Goal: Obtain resource: Download file/media

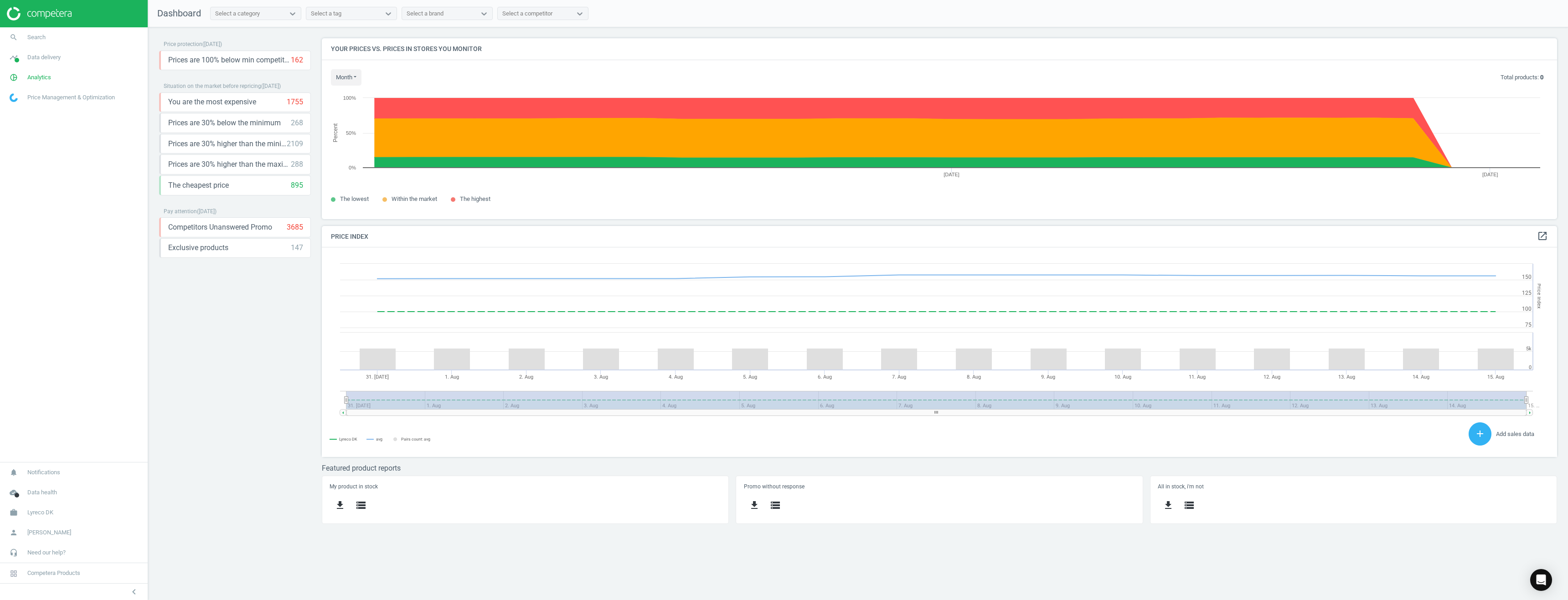
scroll to position [195, 1249]
click at [45, 59] on span "Data delivery" at bounding box center [43, 57] width 33 height 8
click at [24, 76] on span "Overview" at bounding box center [21, 77] width 22 height 7
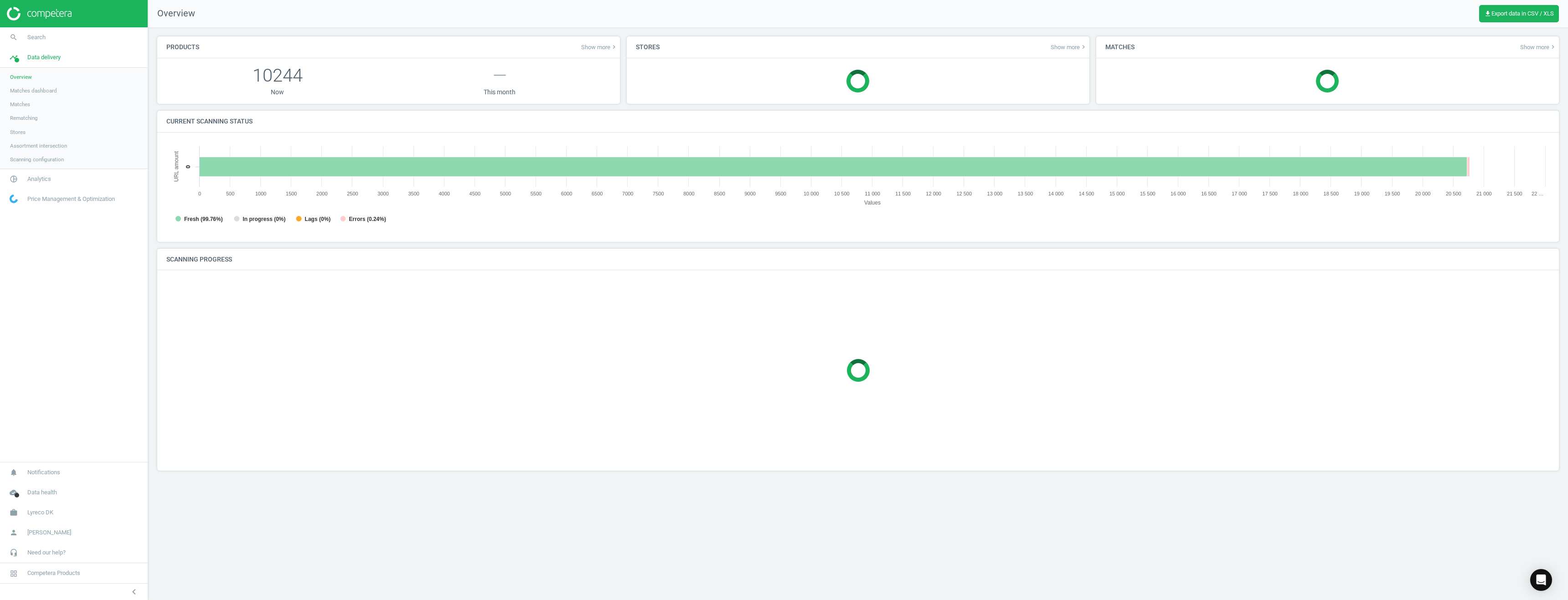
scroll to position [197, 1397]
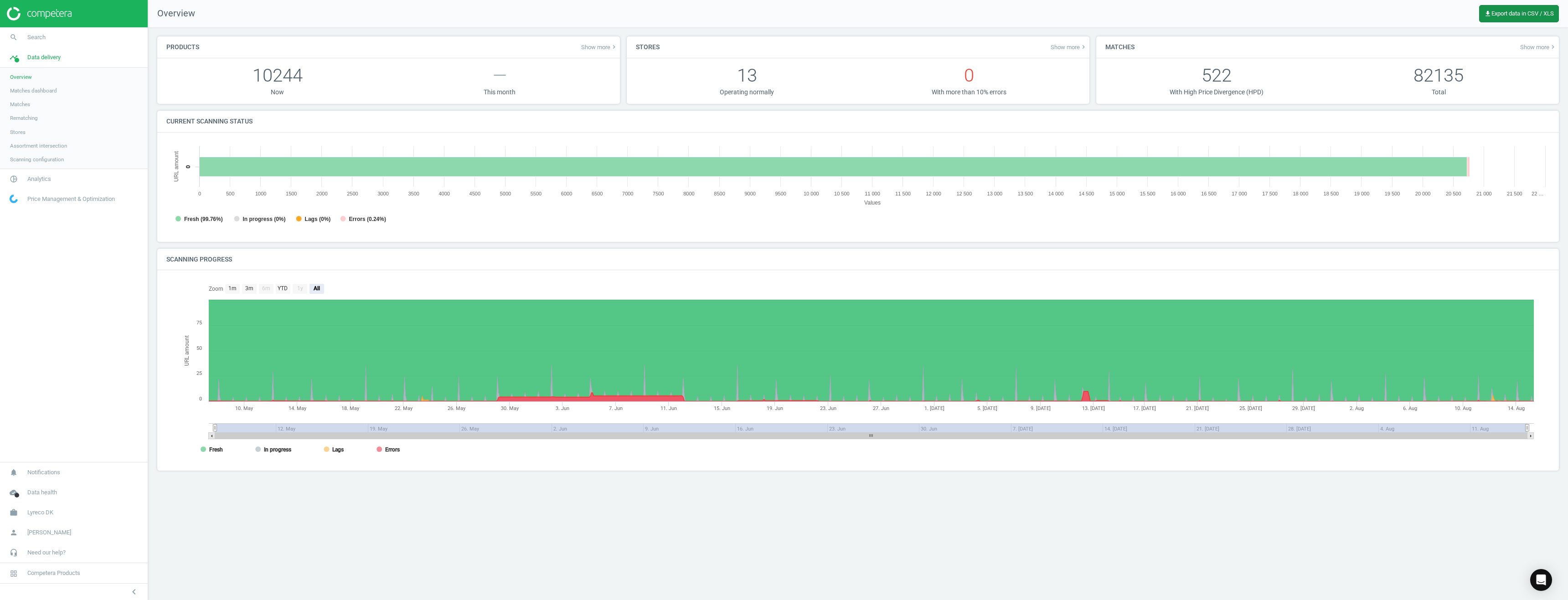
click at [1495, 13] on span "get_app Export data in CSV / XLS" at bounding box center [1519, 13] width 69 height 7
click at [1458, 87] on button "insert_drive_file Extended report (Excel)" at bounding box center [1479, 86] width 158 height 18
click at [1506, 14] on span "get_app Export data in CSV / XLS" at bounding box center [1519, 13] width 69 height 7
click at [31, 91] on span "Matches dashboard" at bounding box center [33, 90] width 47 height 7
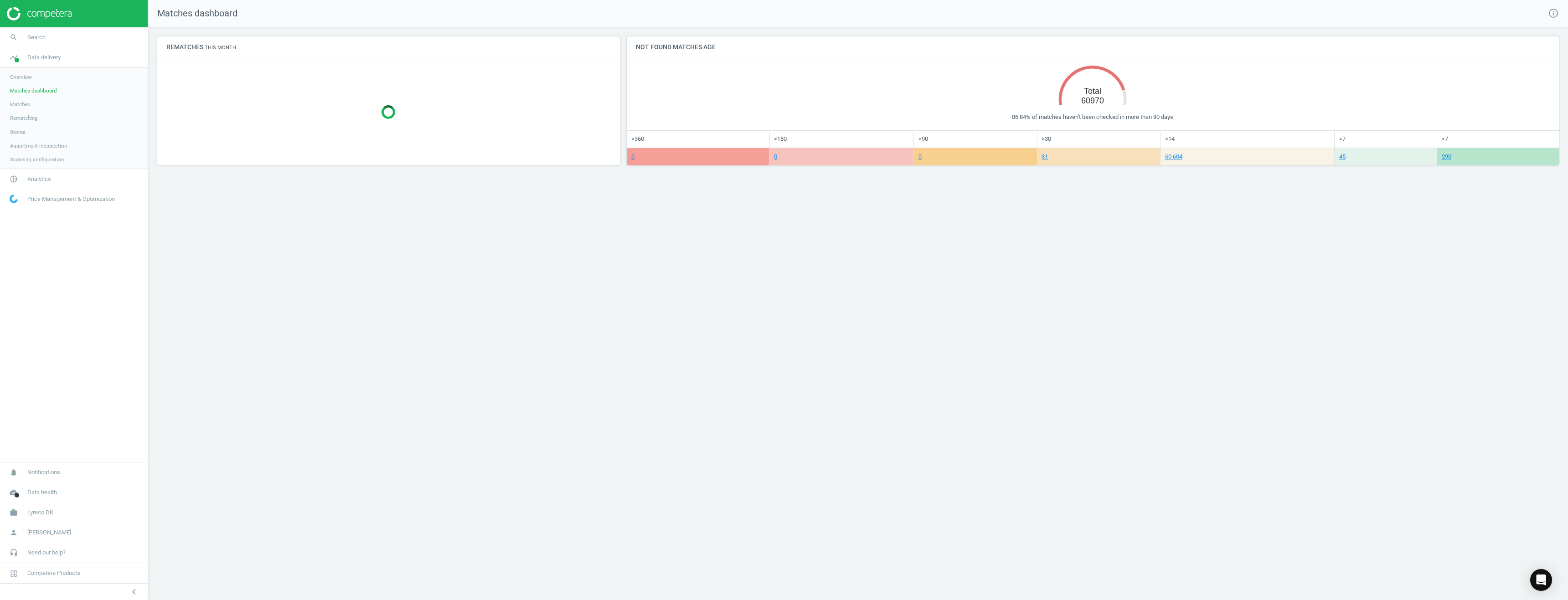
click at [22, 76] on span "Overview" at bounding box center [21, 77] width 22 height 7
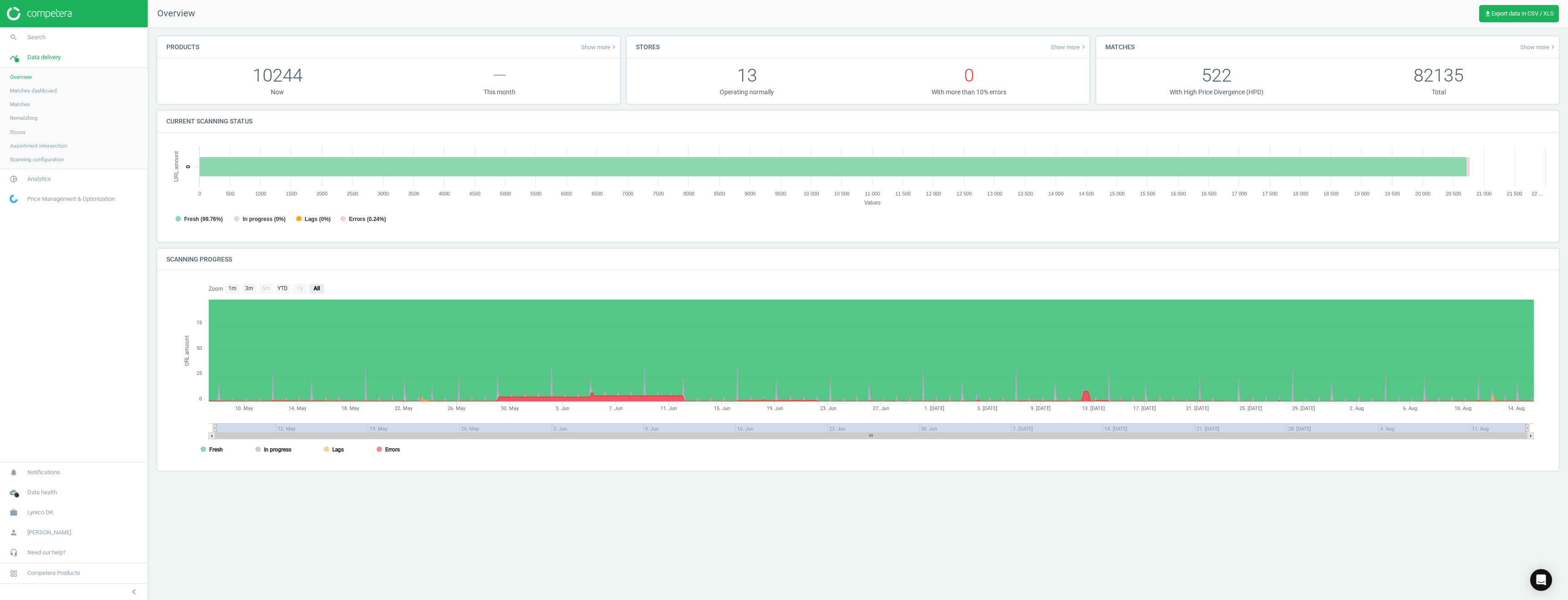
scroll to position [197, 1397]
click at [1499, 12] on span "get_app Export data in CSV / XLS" at bounding box center [1519, 13] width 69 height 7
click at [1427, 88] on button "insert_drive_file Extended report (Excel)" at bounding box center [1479, 86] width 158 height 18
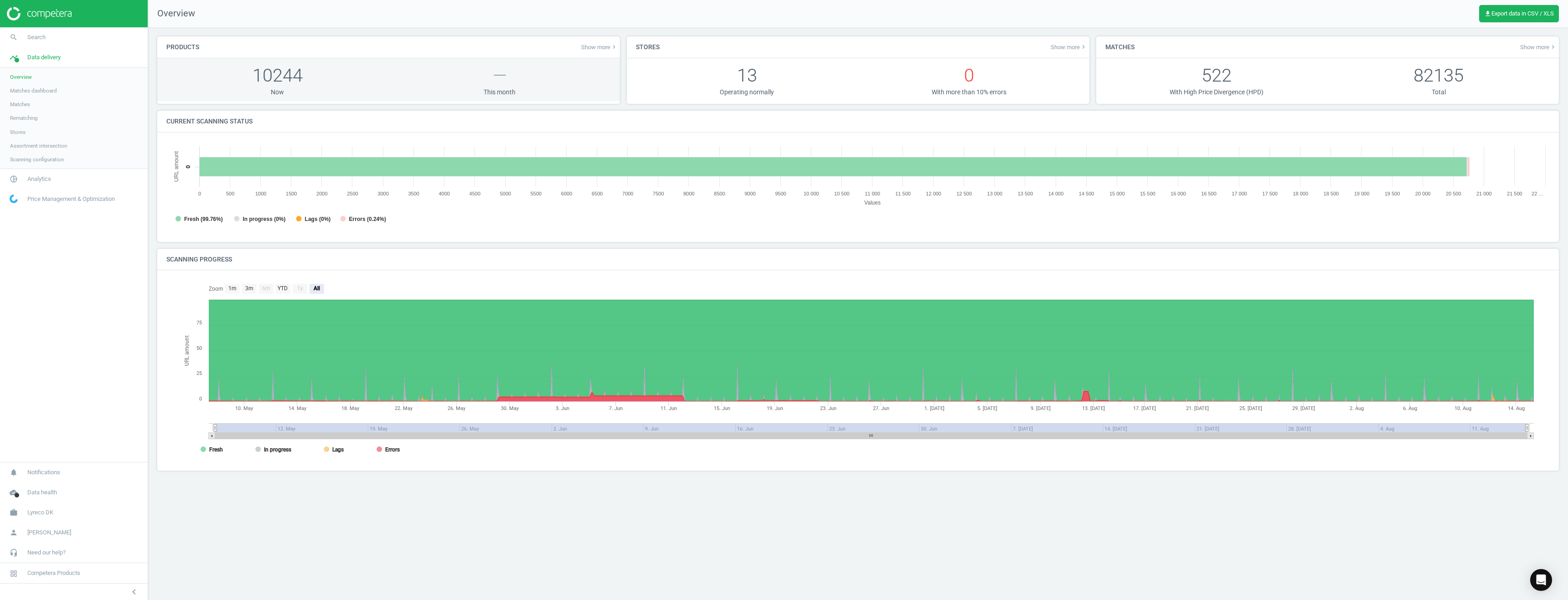
click at [277, 76] on p "10244" at bounding box center [277, 75] width 223 height 25
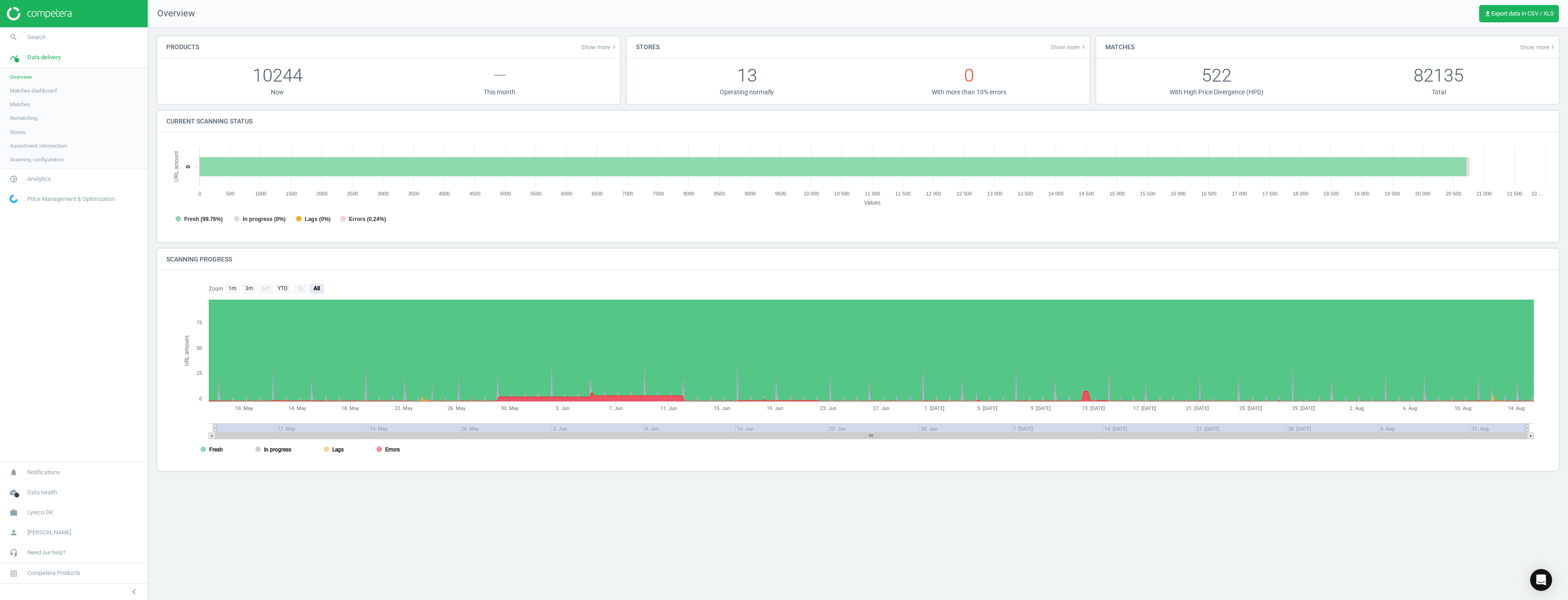
click at [595, 50] on span "Show more keyboard_arrow_right" at bounding box center [599, 47] width 36 height 7
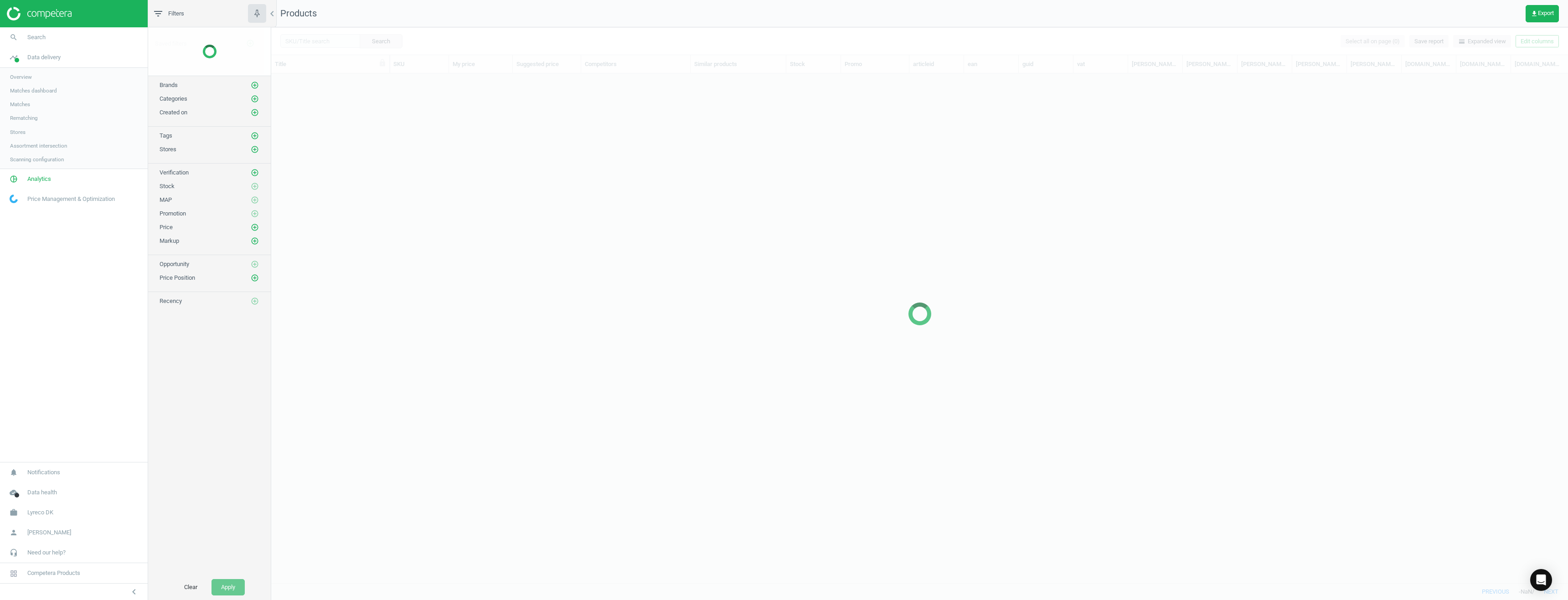
scroll to position [496, 1290]
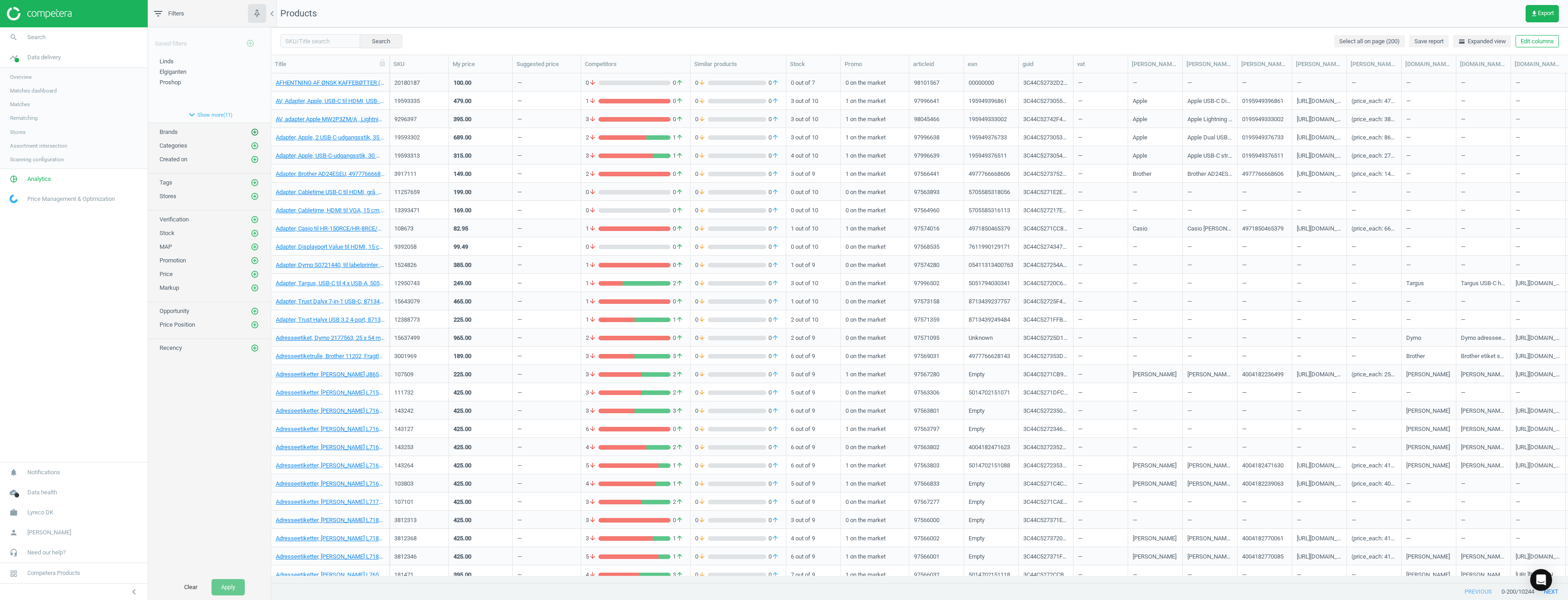
click at [253, 132] on icon "add_circle_outline" at bounding box center [254, 132] width 8 height 8
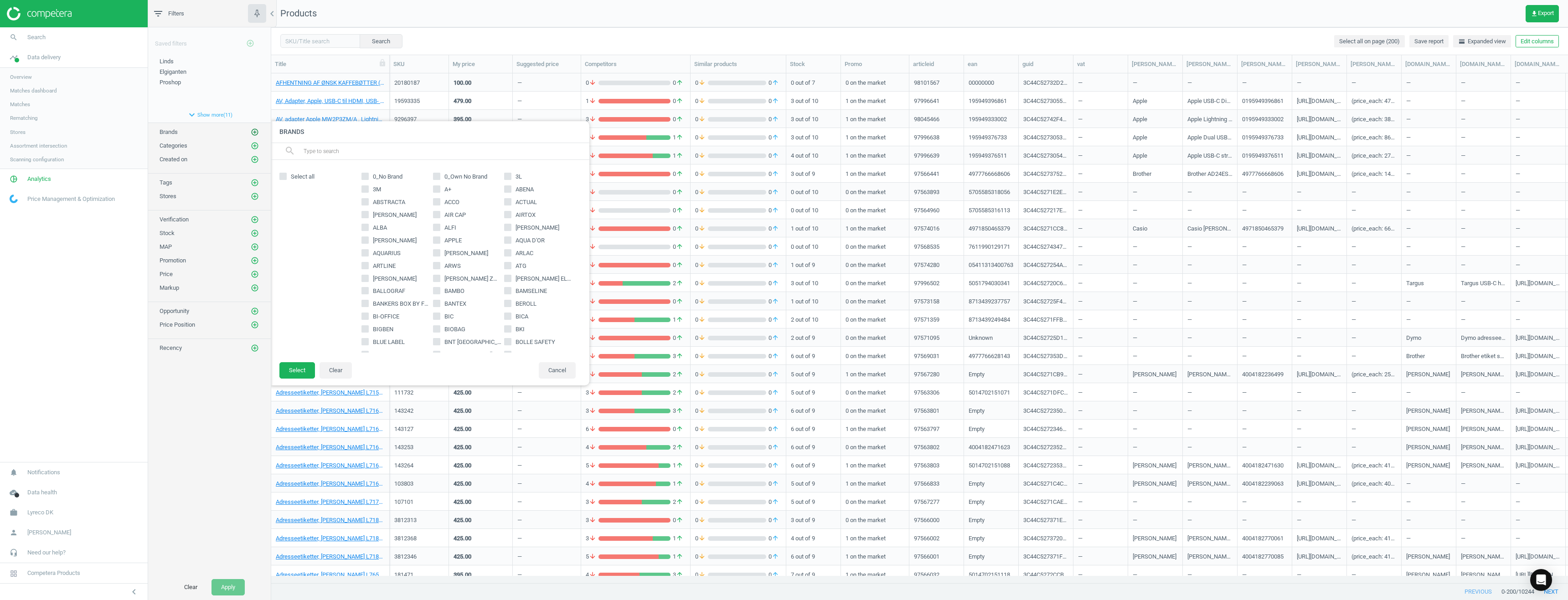
click at [253, 132] on icon "add_circle_outline" at bounding box center [254, 132] width 8 height 8
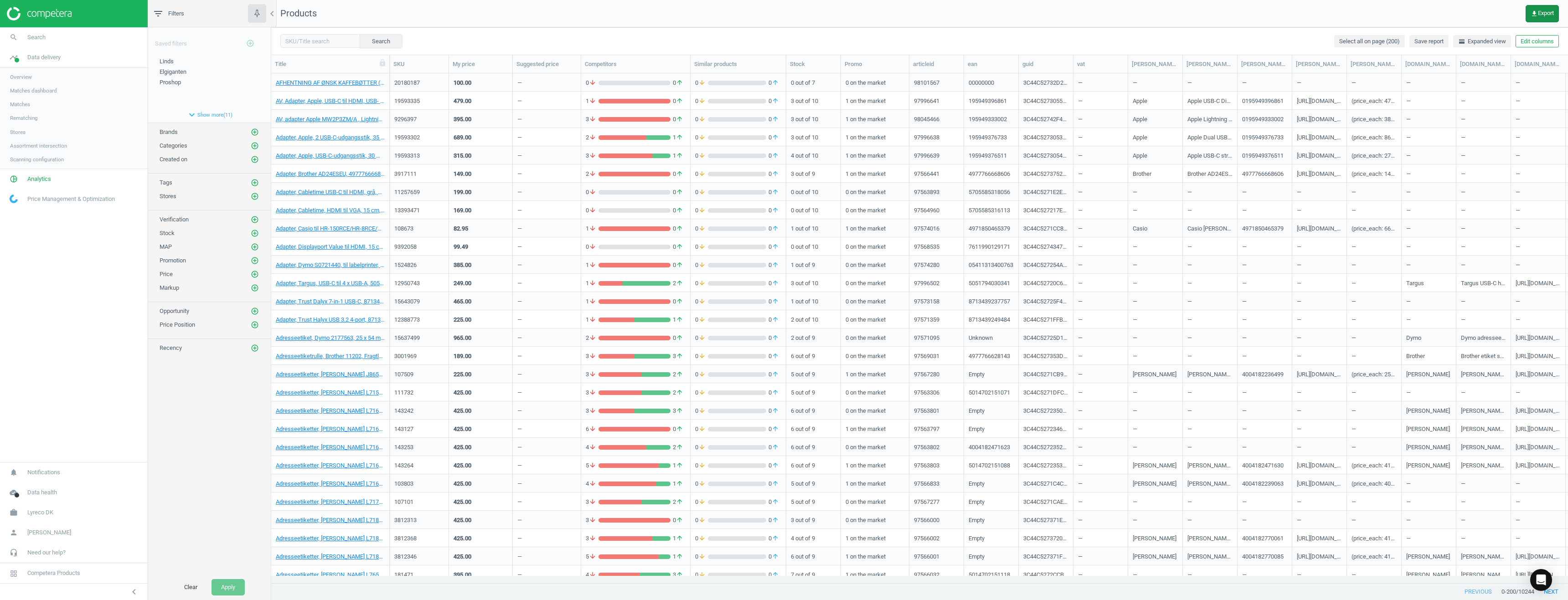
click at [1531, 10] on icon "get_app" at bounding box center [1534, 13] width 7 height 7
click at [1433, 90] on button "insert_drive_file Extended report (Excel)" at bounding box center [1479, 86] width 158 height 18
click at [1535, 17] on icon "get_app" at bounding box center [1534, 13] width 7 height 7
click at [1428, 4] on nav "Products get_app Export" at bounding box center [920, 14] width 1297 height 27
click at [1423, 43] on span "Save report" at bounding box center [1428, 42] width 29 height 8
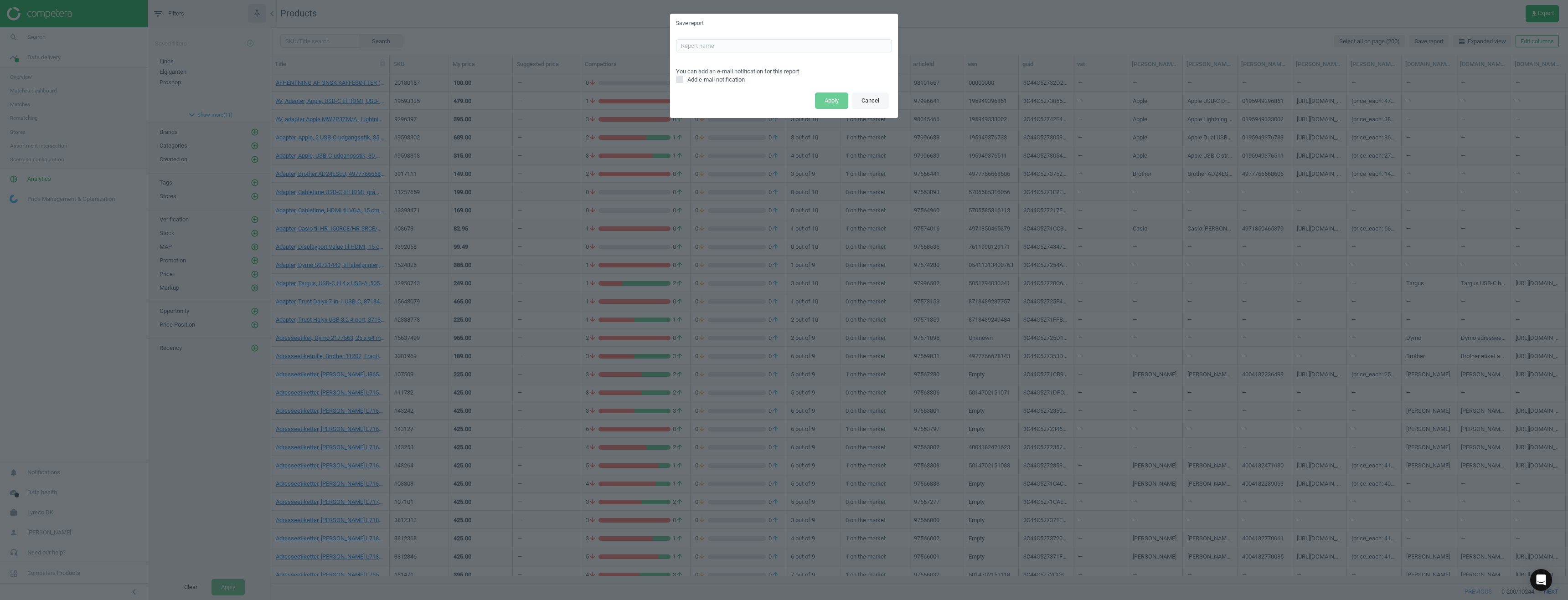
click at [877, 99] on button "Cancel" at bounding box center [870, 101] width 37 height 16
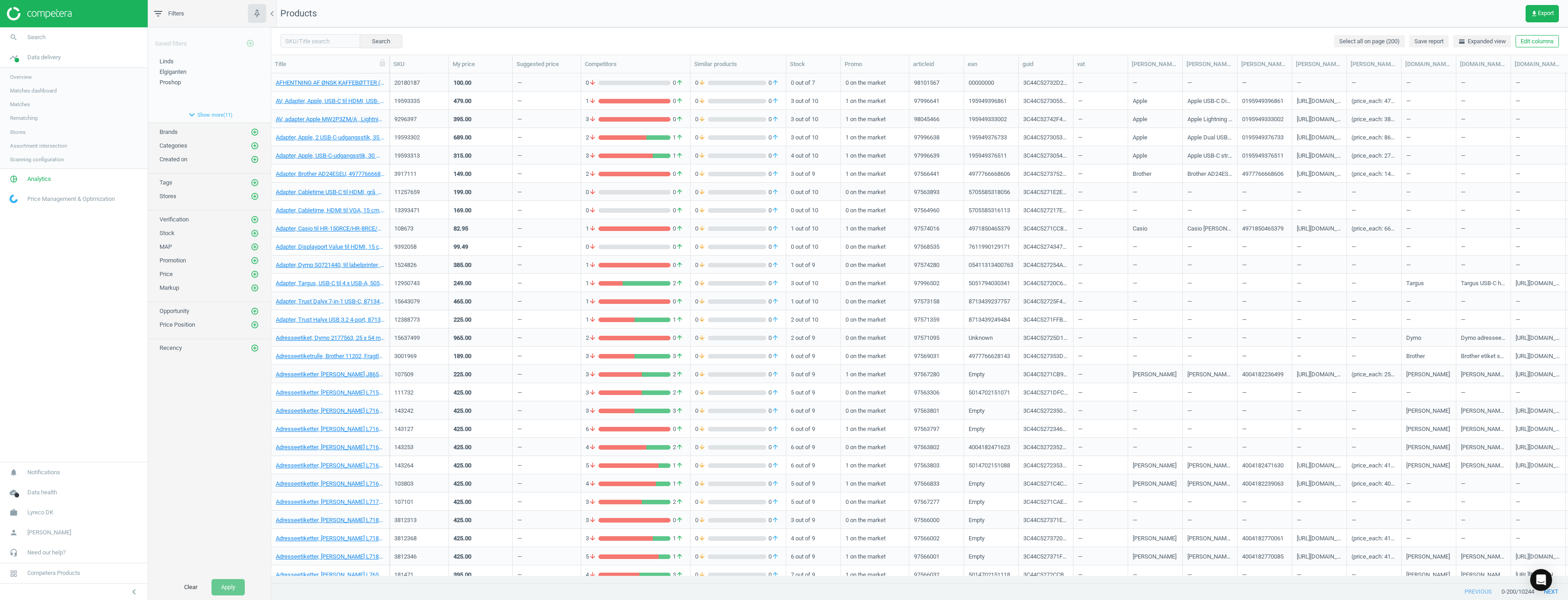
click at [1183, 10] on nav "Products get_app Export" at bounding box center [920, 14] width 1297 height 27
click at [135, 595] on icon "chevron_left" at bounding box center [134, 592] width 11 height 11
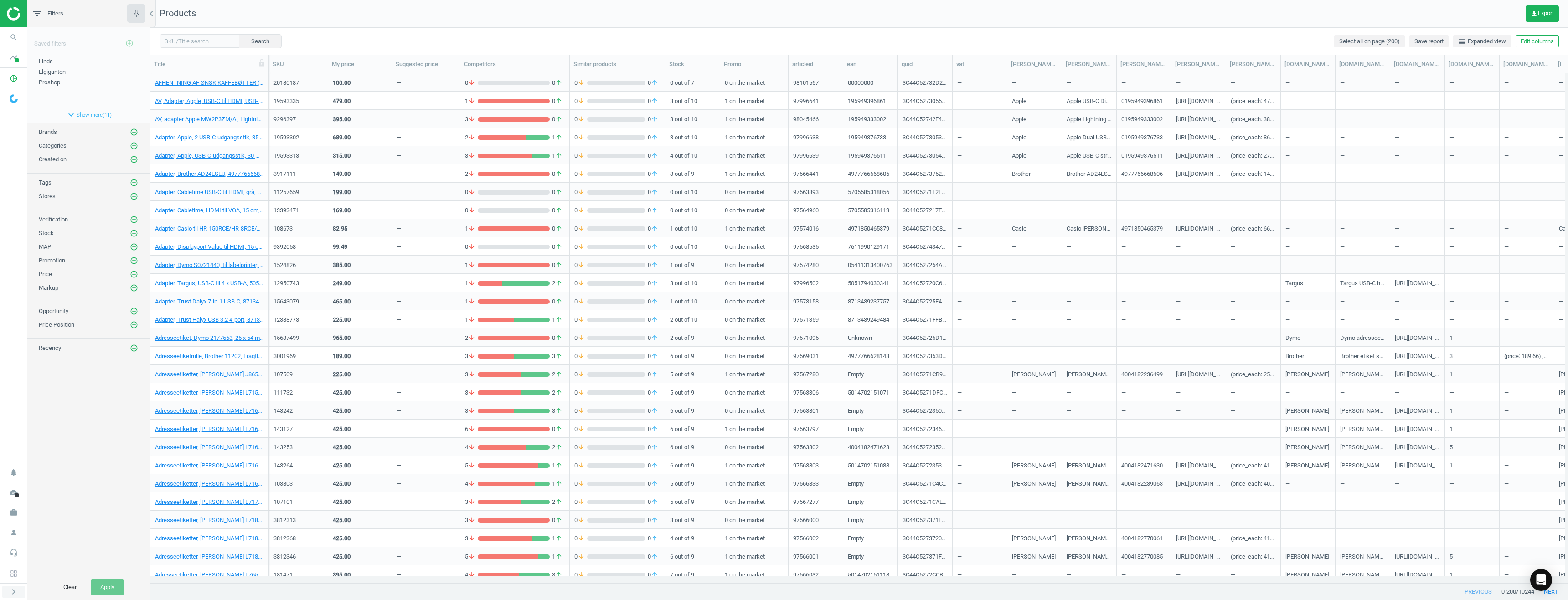
scroll to position [496, 1411]
click at [14, 590] on icon "chevron_right" at bounding box center [14, 592] width 11 height 11
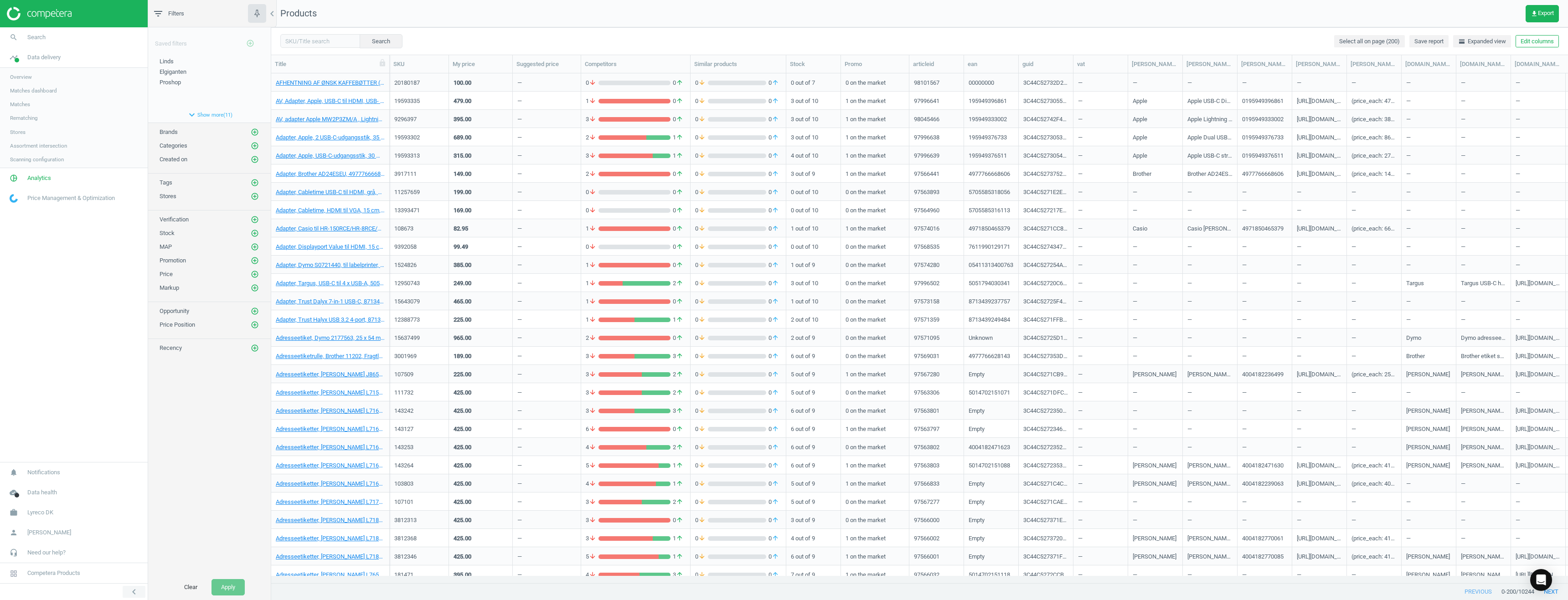
scroll to position [496, 1290]
click at [214, 114] on button "expand_more Show more ( 11 )" at bounding box center [209, 115] width 123 height 16
click at [256, 247] on icon "add_circle_outline" at bounding box center [254, 247] width 8 height 8
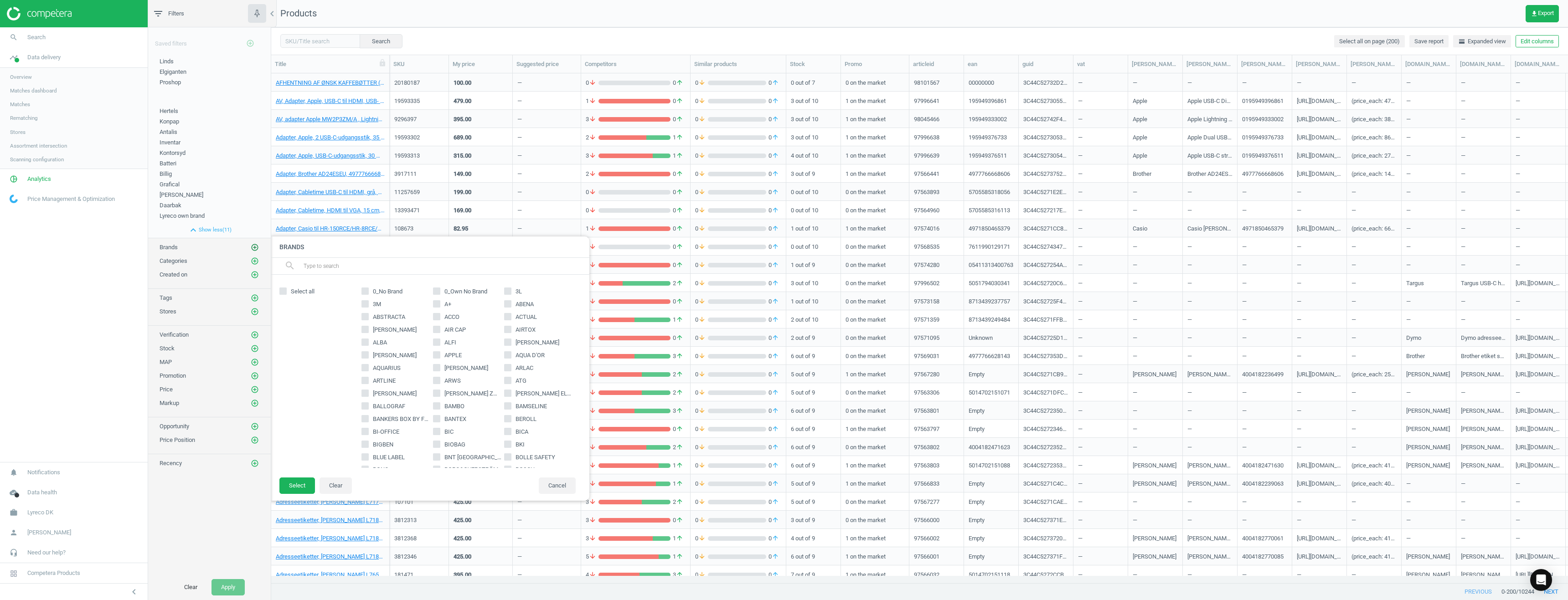
click at [256, 247] on icon "add_circle_outline" at bounding box center [254, 247] width 8 height 8
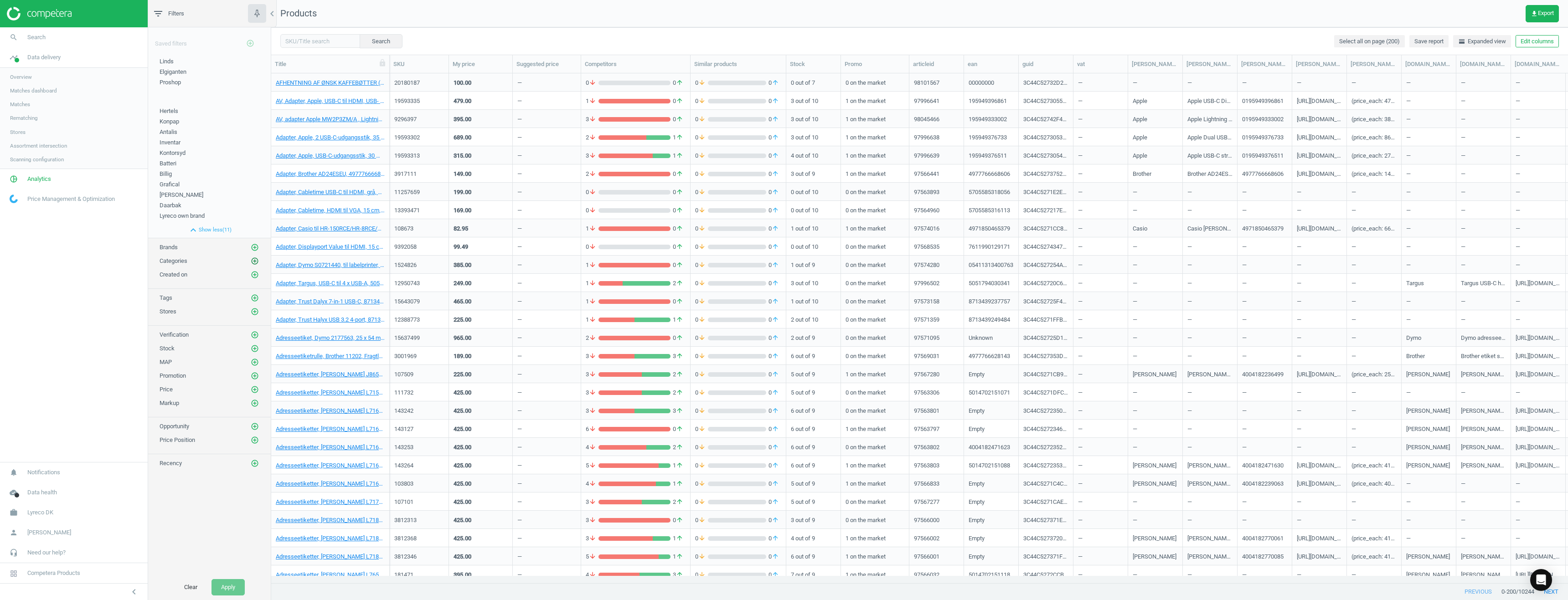
click at [256, 262] on icon "add_circle_outline" at bounding box center [254, 261] width 8 height 8
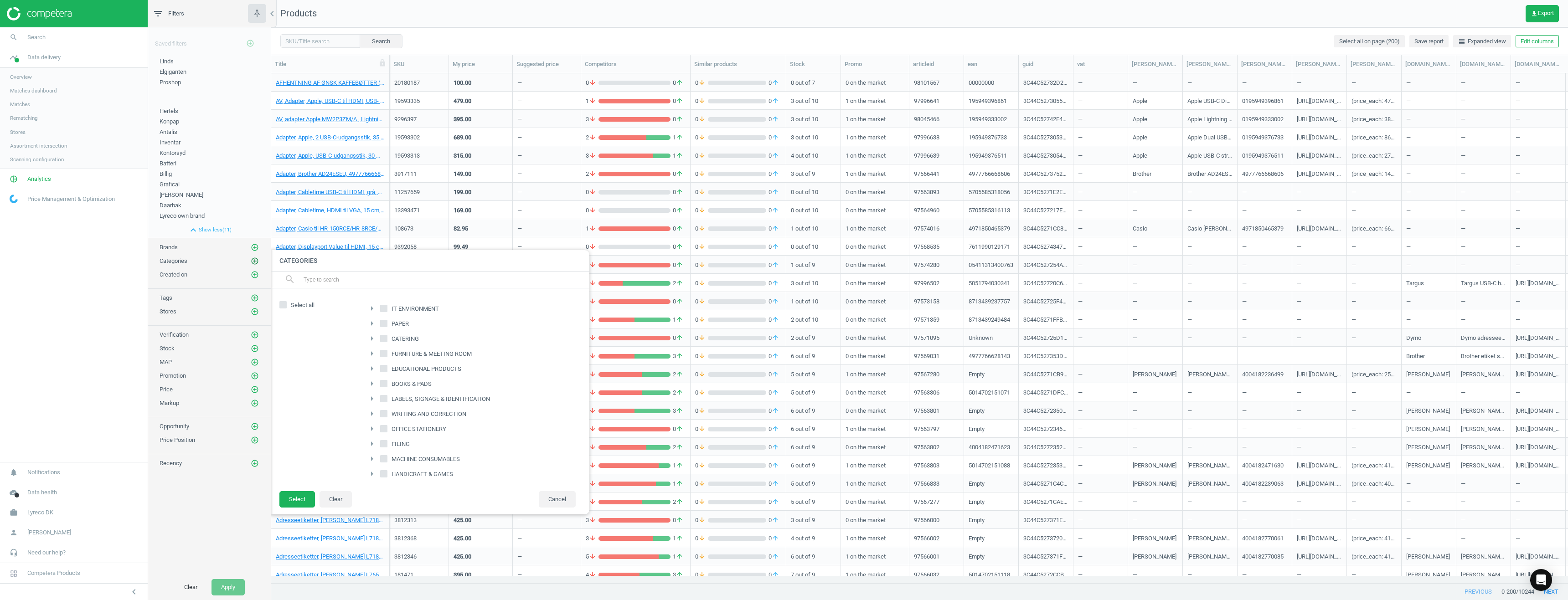
click at [256, 262] on icon "add_circle_outline" at bounding box center [254, 261] width 8 height 8
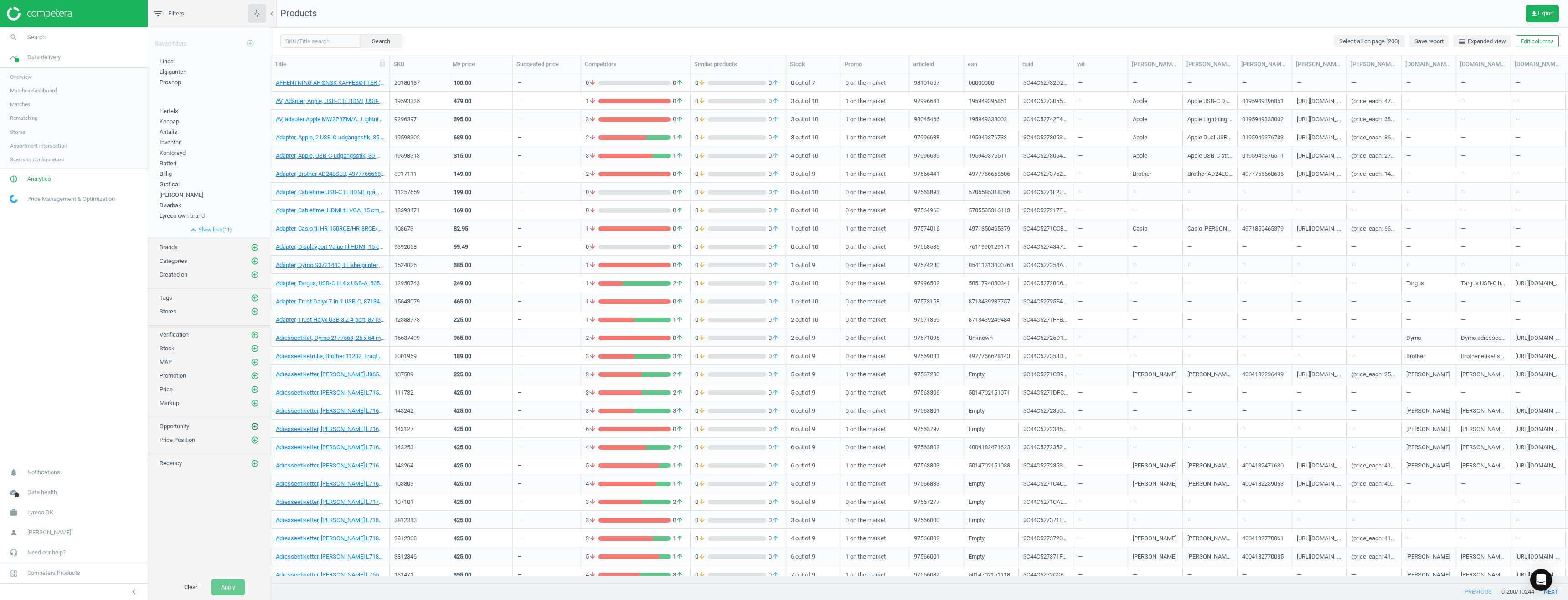
click at [252, 426] on icon "add_circle_outline" at bounding box center [254, 426] width 8 height 8
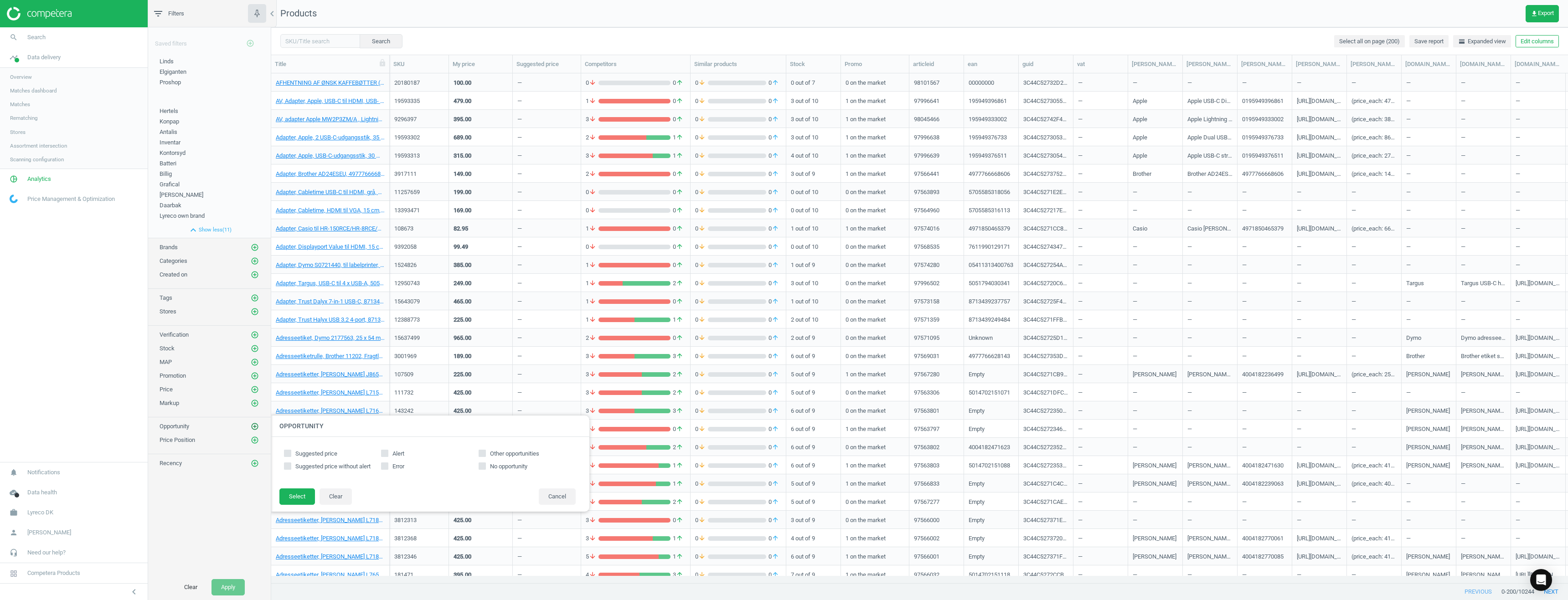
click at [252, 426] on icon "add_circle_outline" at bounding box center [254, 426] width 8 height 8
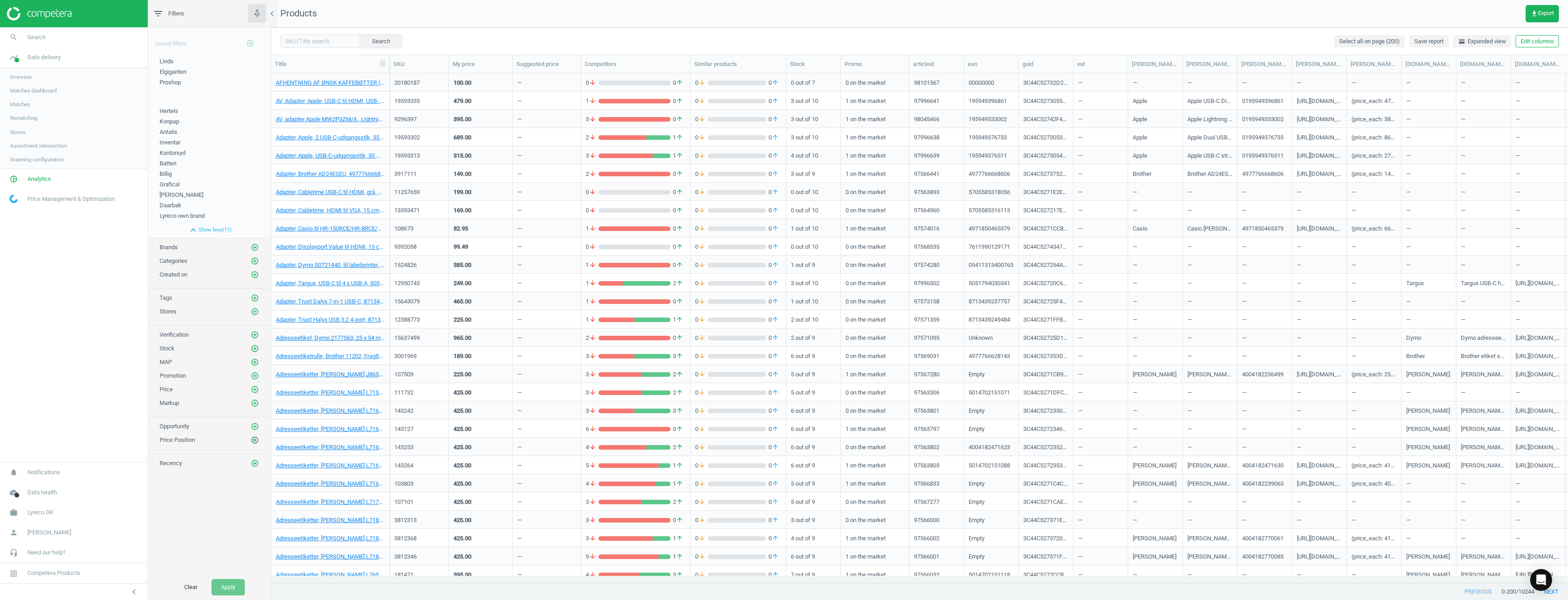
click at [252, 439] on icon "add_circle_outline" at bounding box center [254, 440] width 8 height 8
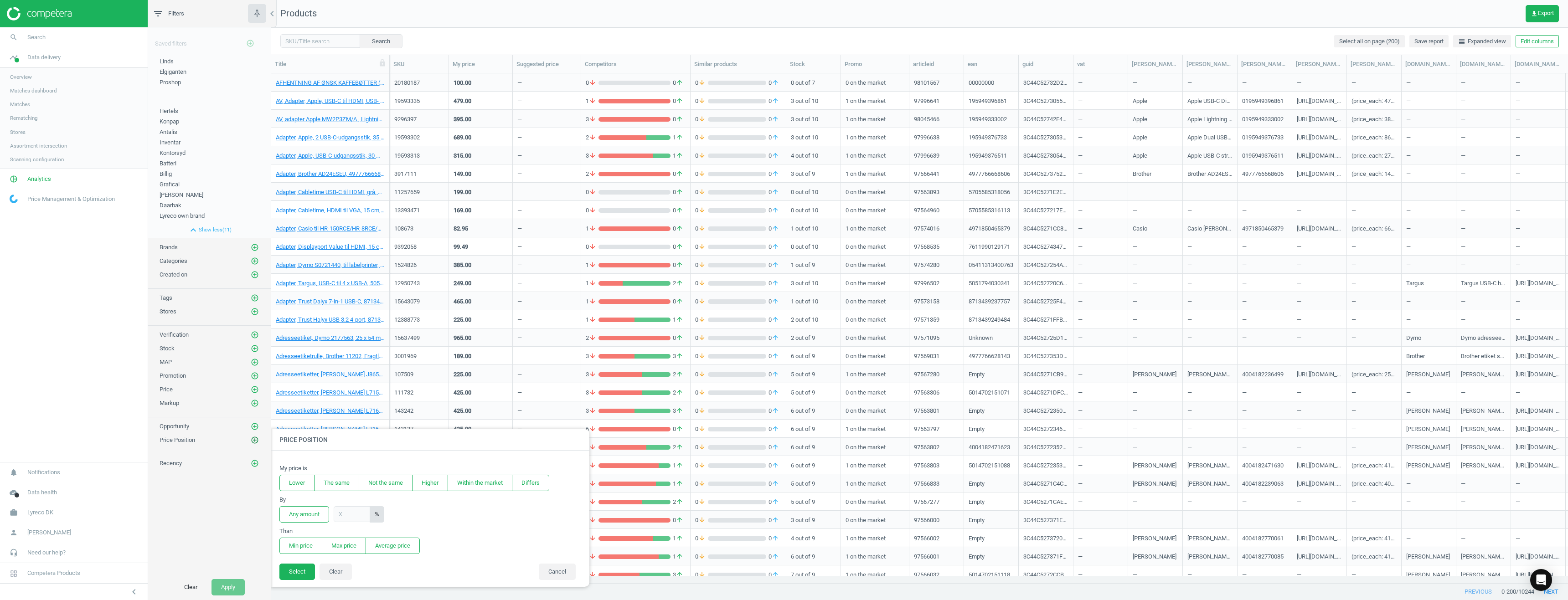
click at [252, 439] on icon "add_circle_outline" at bounding box center [254, 440] width 8 height 8
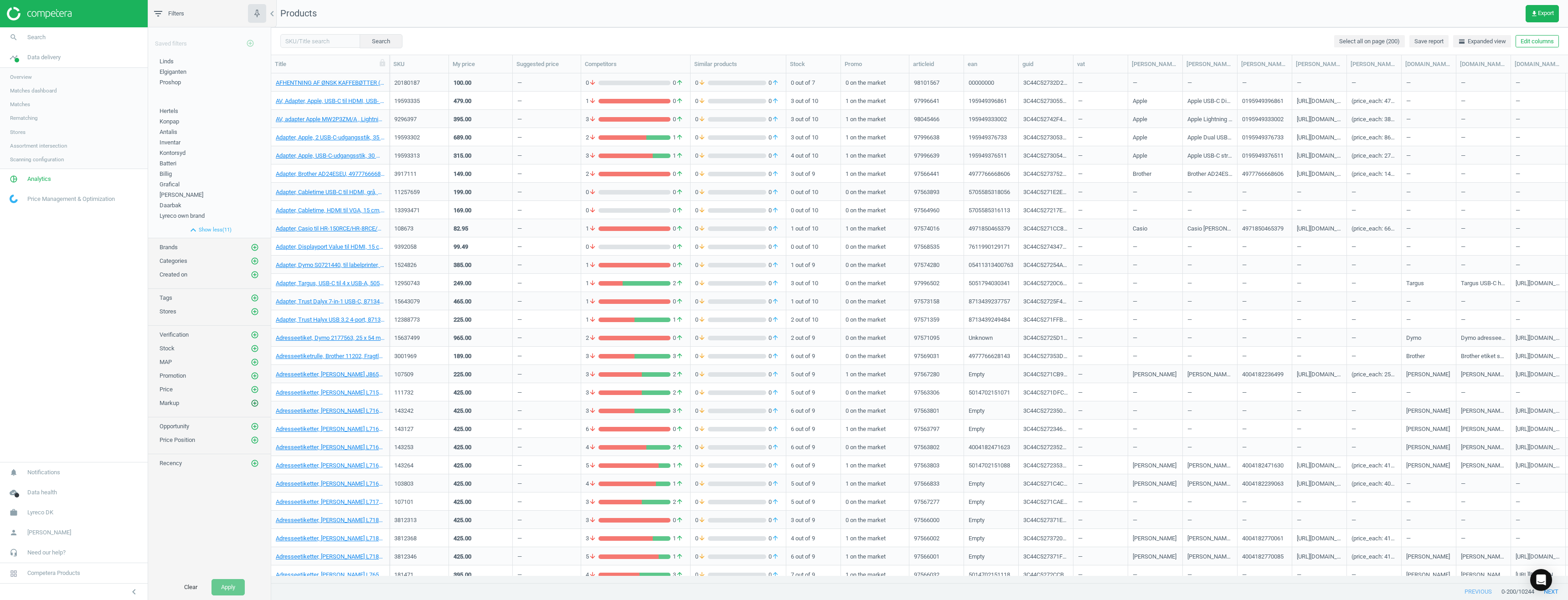
click at [255, 404] on icon "add_circle_outline" at bounding box center [254, 403] width 8 height 8
click at [255, 363] on icon "add_circle_outline" at bounding box center [254, 362] width 8 height 8
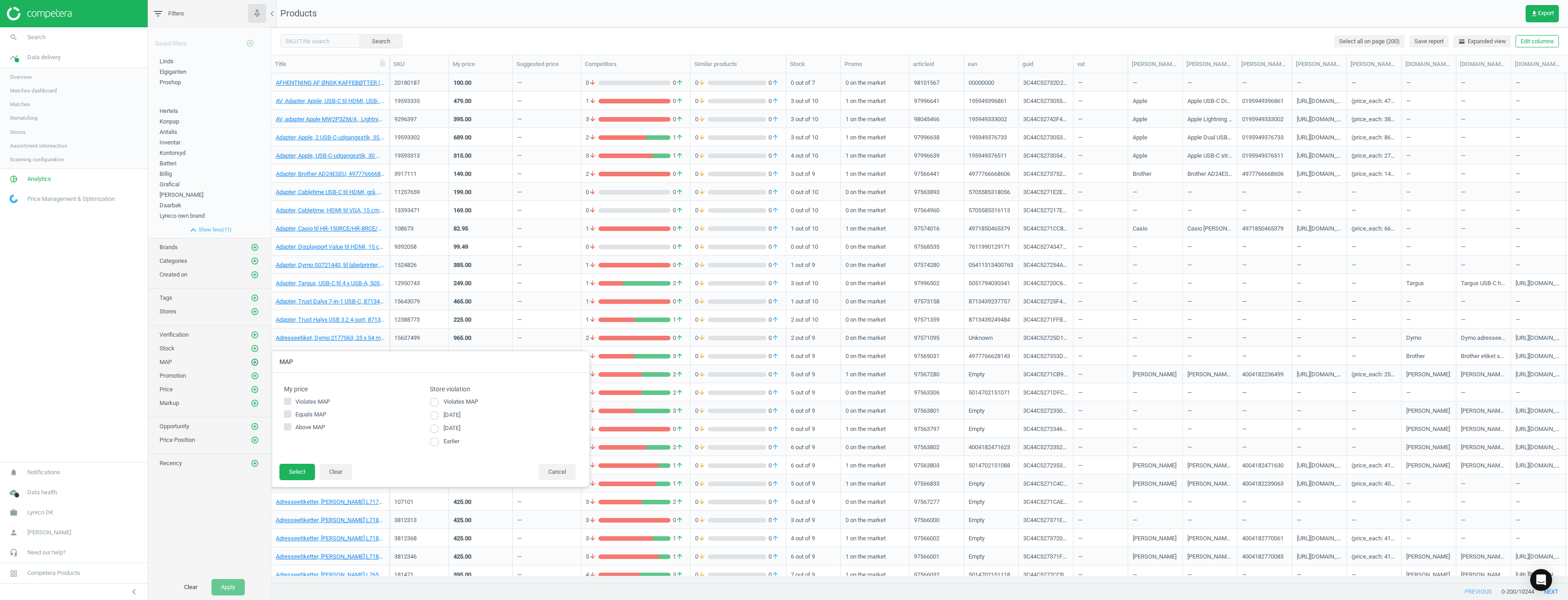
click at [255, 363] on icon "add_circle_outline" at bounding box center [254, 362] width 8 height 8
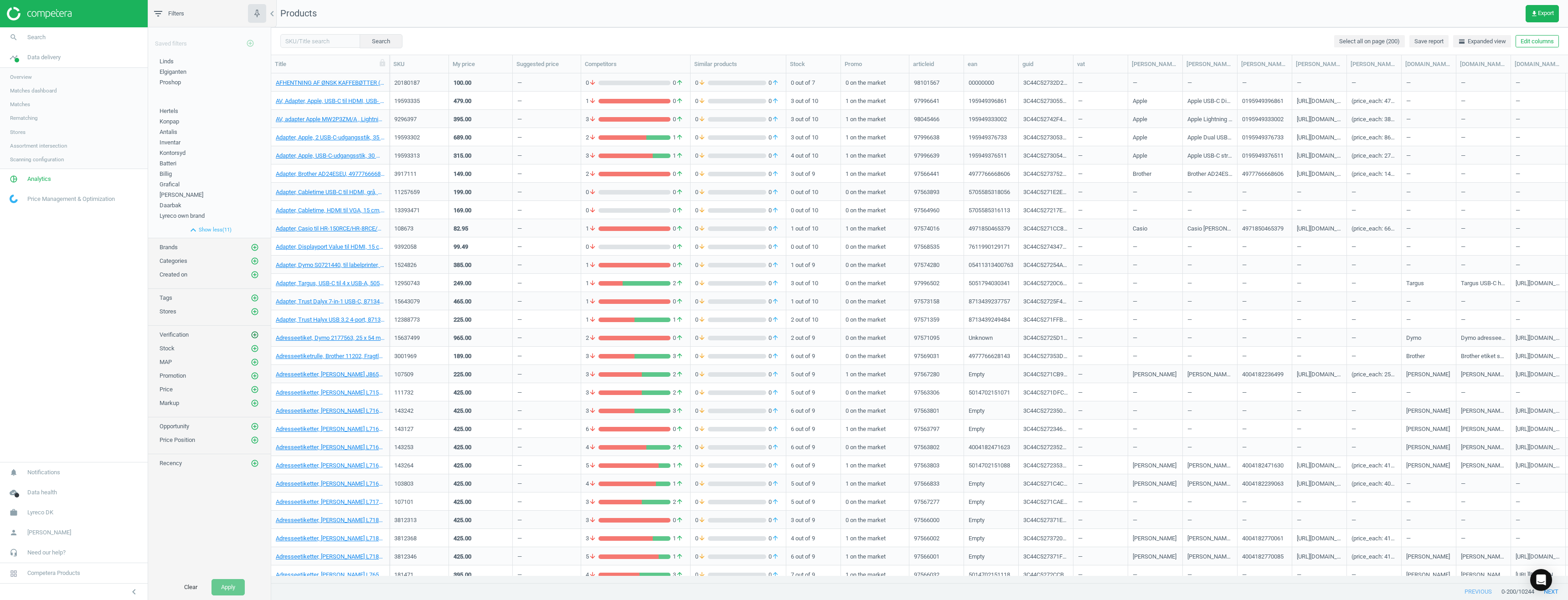
click at [253, 335] on icon "add_circle_outline" at bounding box center [254, 335] width 8 height 8
click at [24, 104] on span "Matches" at bounding box center [19, 104] width 20 height 7
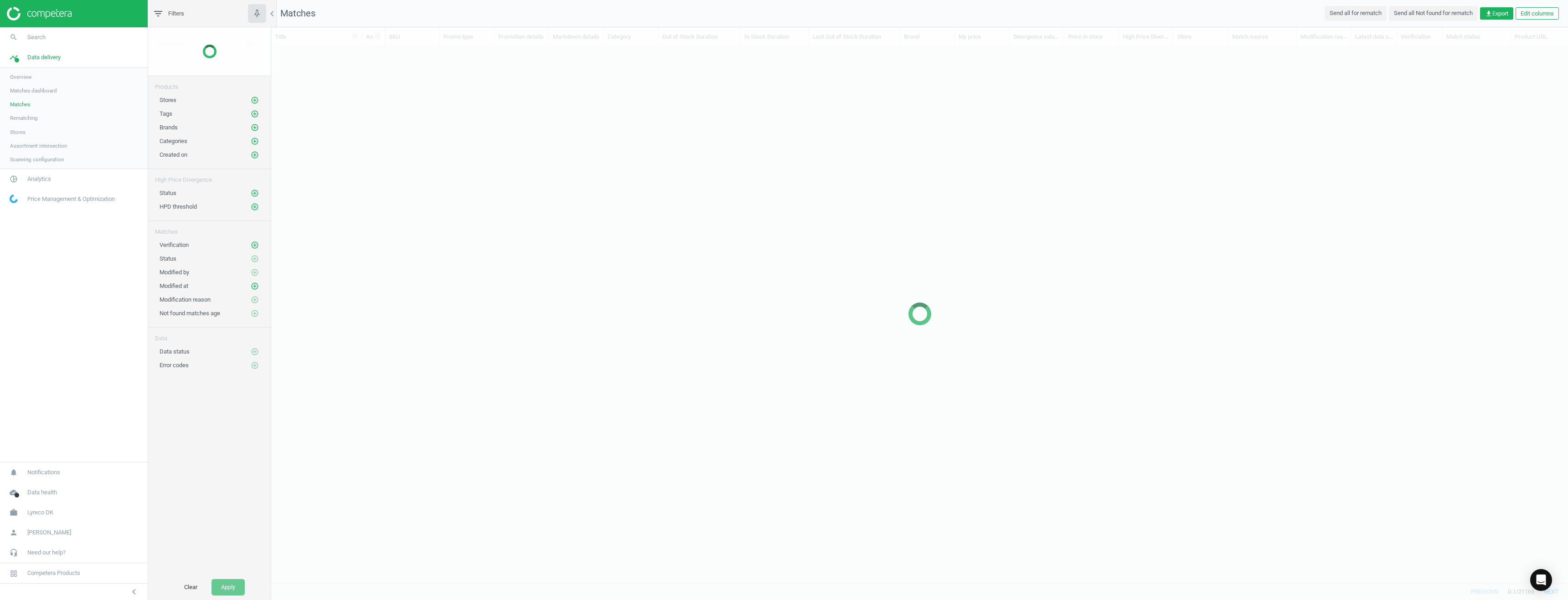
scroll to position [523, 1290]
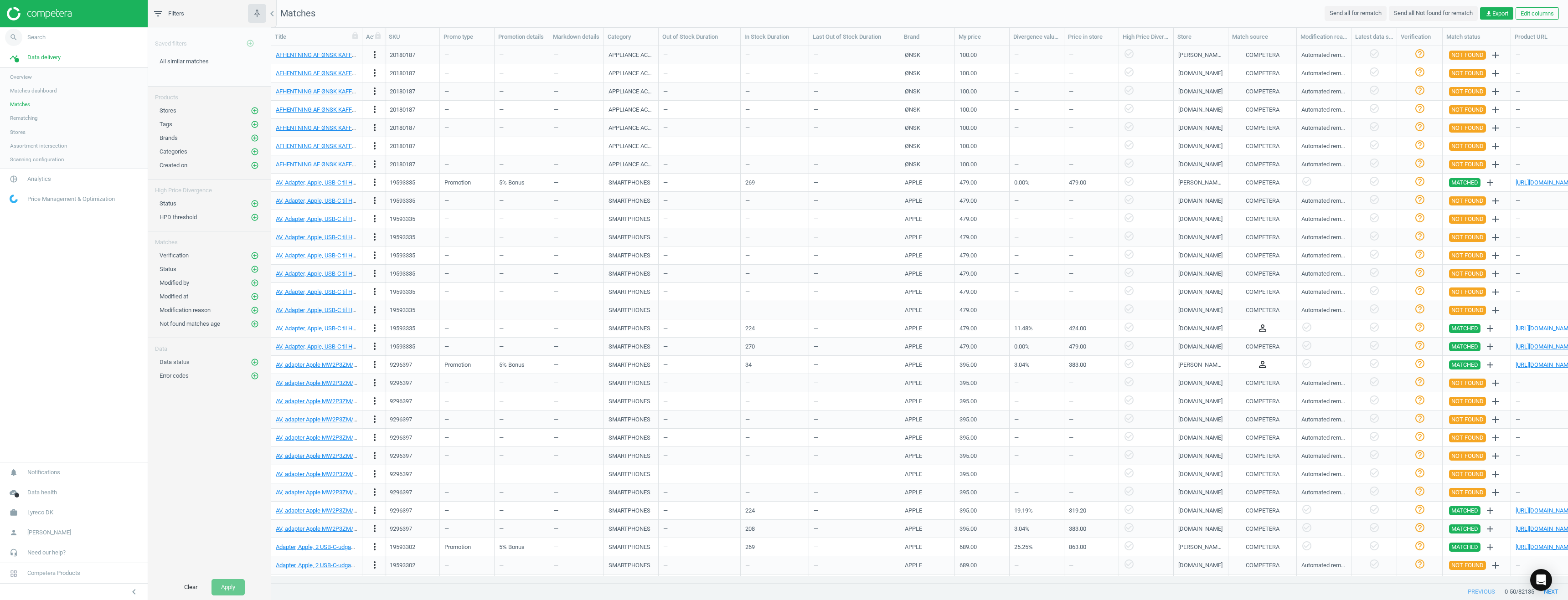
click at [41, 42] on link "search Search" at bounding box center [74, 37] width 148 height 20
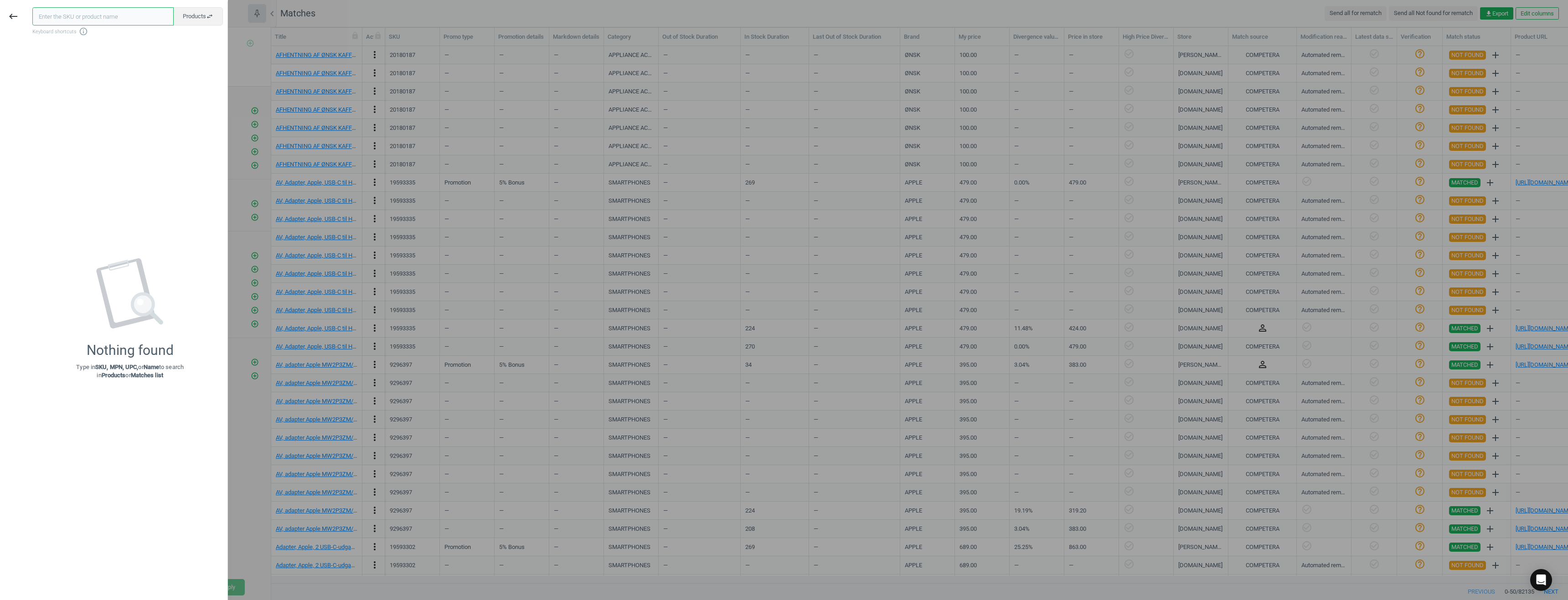
paste input "9.809.881"
type input "9809881"
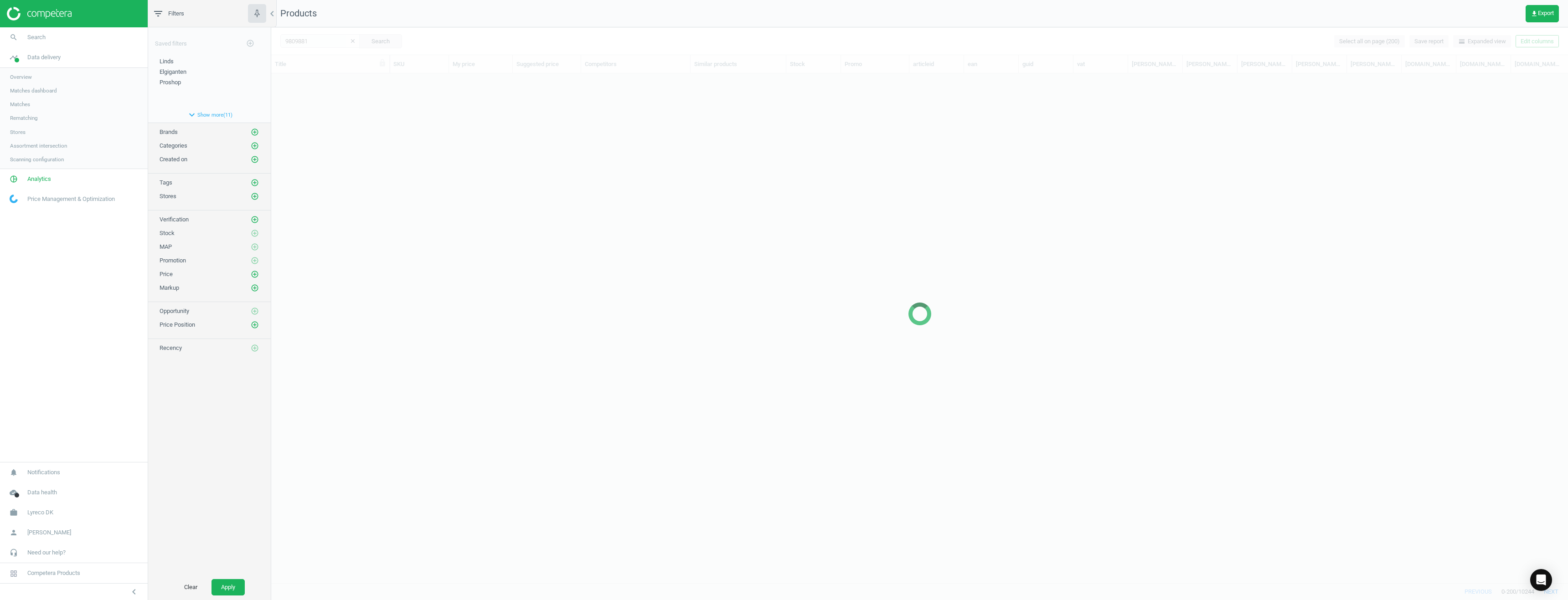
scroll to position [496, 1290]
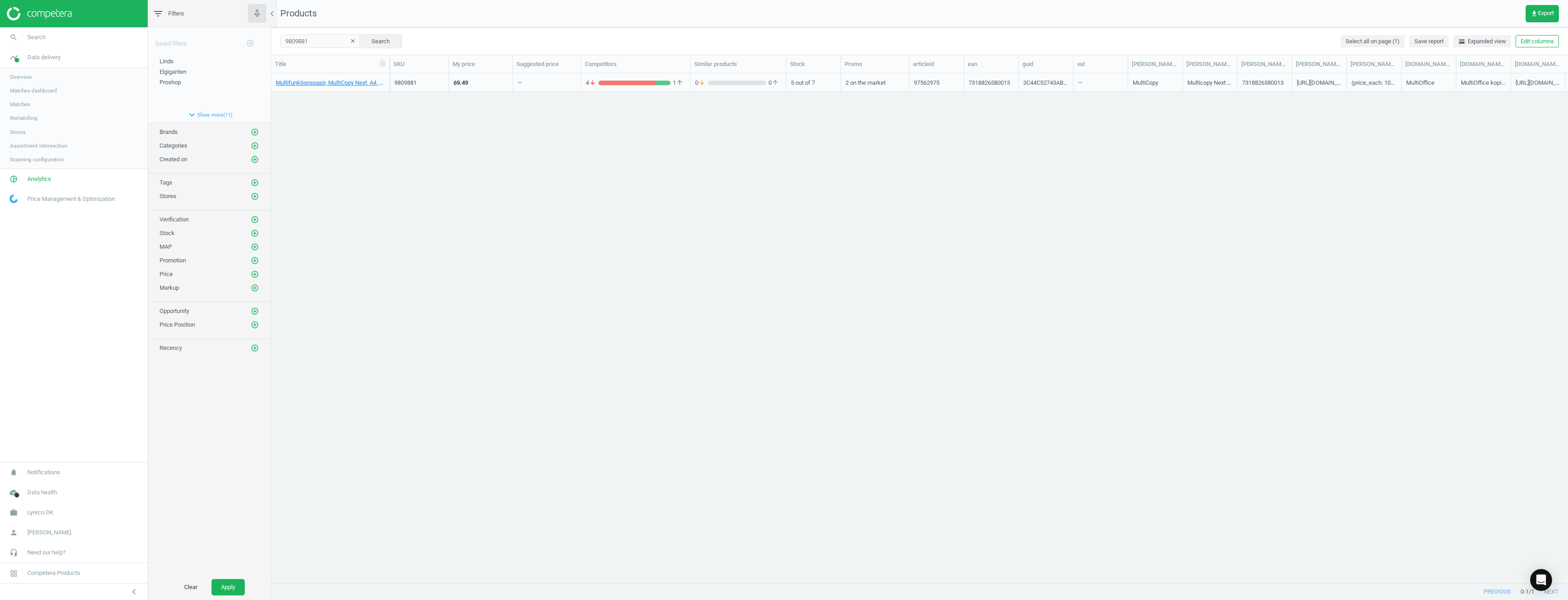
click at [1297, 120] on div "Multifunktionspapir, MultiCopy Next, A4, 80 g, pakke a 500 ark, 7318826580013 9…" at bounding box center [920, 324] width 1297 height 503
click at [1474, 42] on span "horizontal_split Expanded view" at bounding box center [1482, 42] width 48 height 8
click at [1474, 42] on span "line_weight Compact view" at bounding box center [1482, 42] width 46 height 8
click at [1474, 42] on span "horizontal_split Expanded view" at bounding box center [1482, 42] width 48 height 8
